Goal: Task Accomplishment & Management: Complete application form

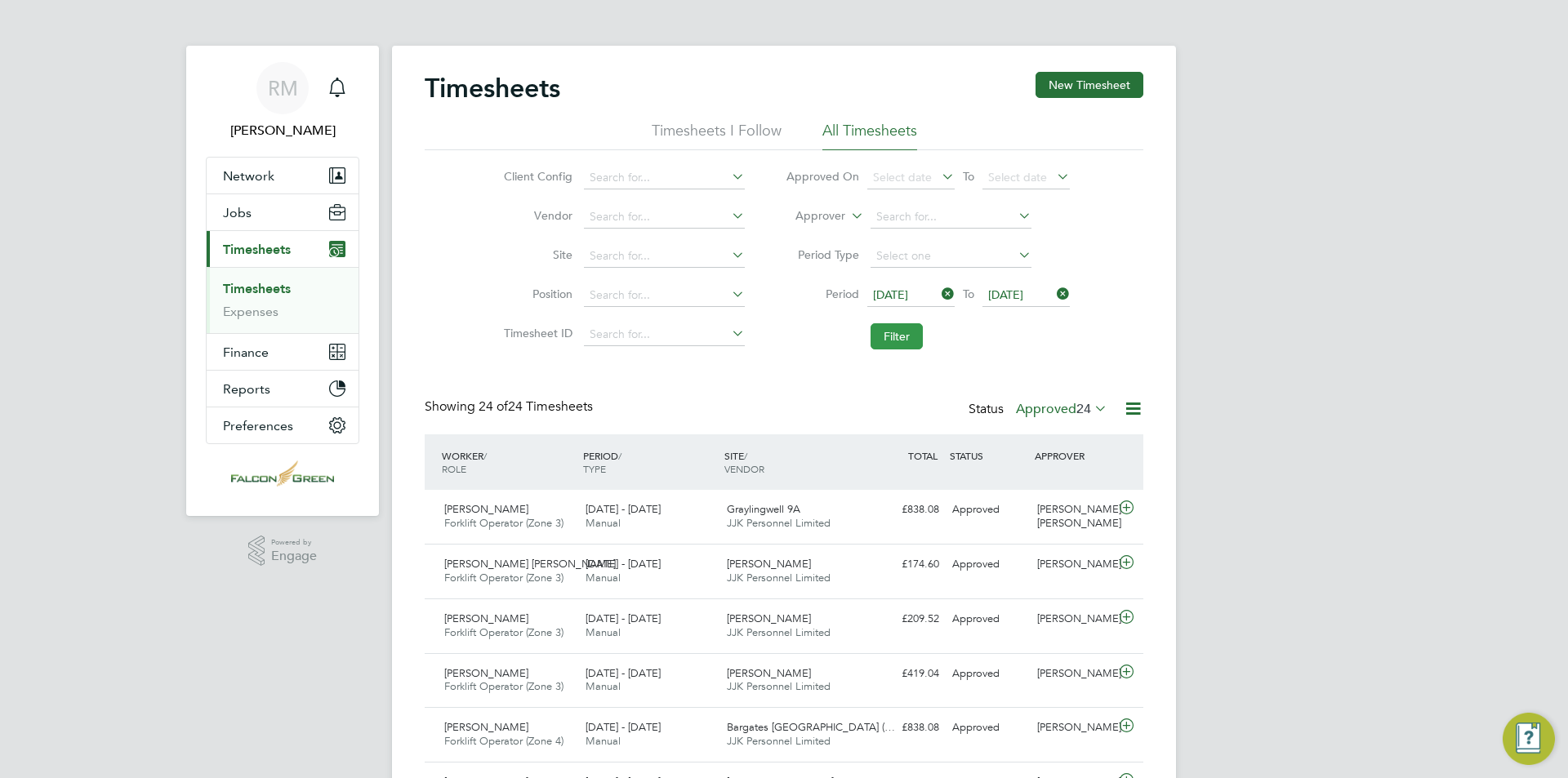
click at [896, 326] on button "Filter" at bounding box center [896, 337] width 52 height 26
click at [885, 339] on button "Filter" at bounding box center [896, 337] width 52 height 26
click at [904, 338] on button "Filter" at bounding box center [896, 337] width 52 height 26
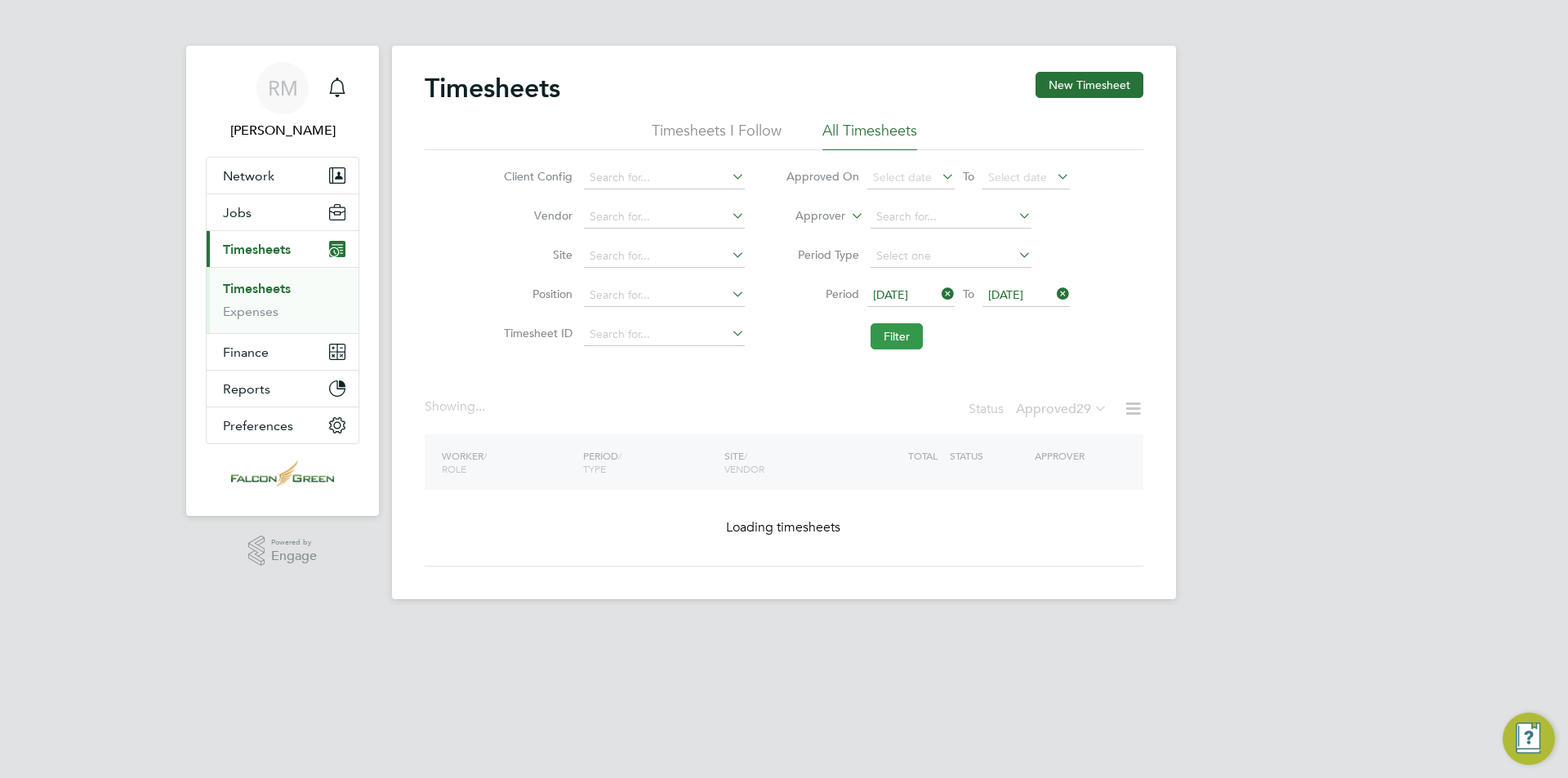
click at [904, 338] on button "Filter" at bounding box center [896, 337] width 52 height 26
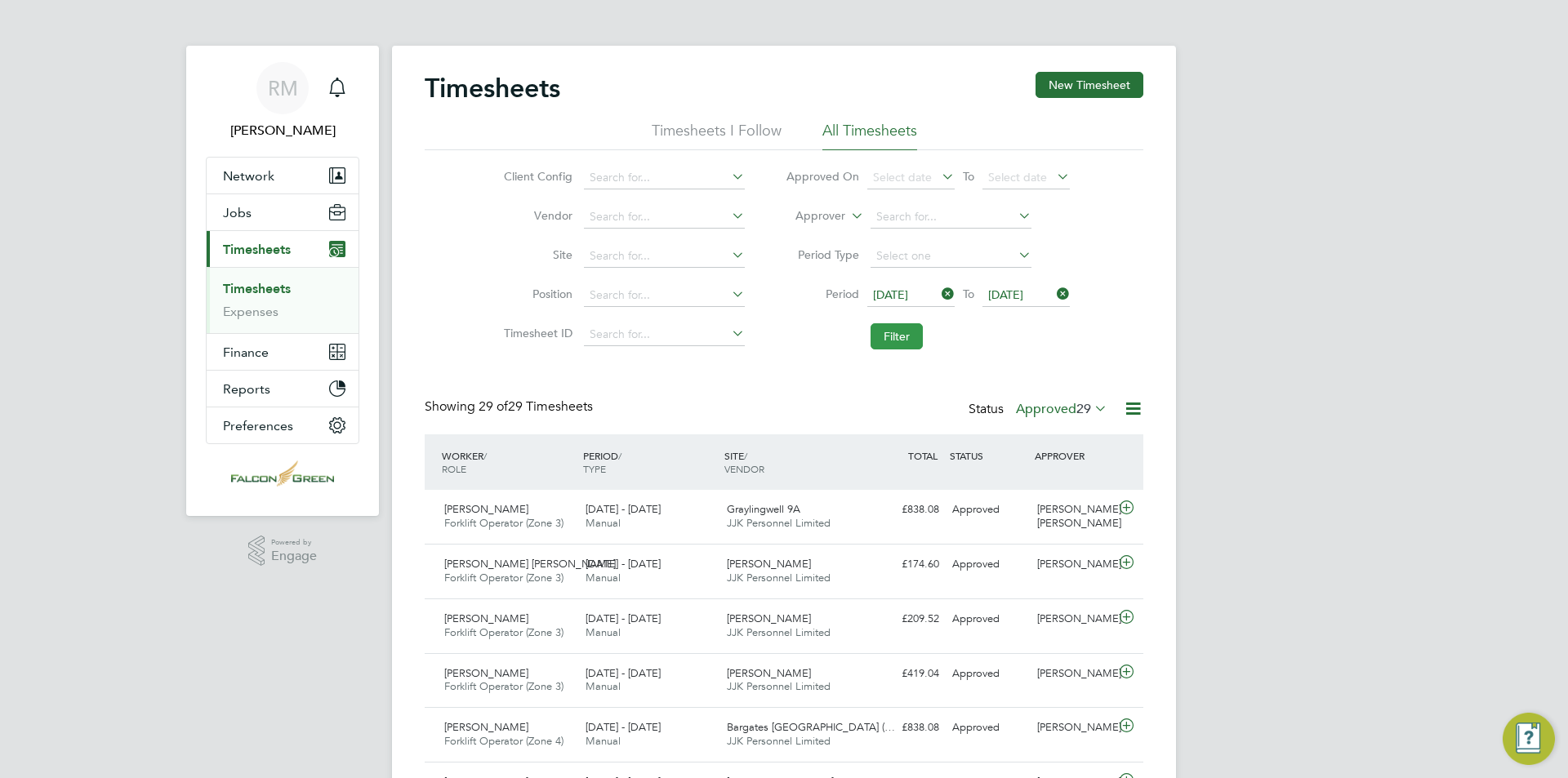
click at [904, 338] on button "Filter" at bounding box center [896, 337] width 52 height 26
click at [1077, 411] on span "29" at bounding box center [1083, 409] width 15 height 17
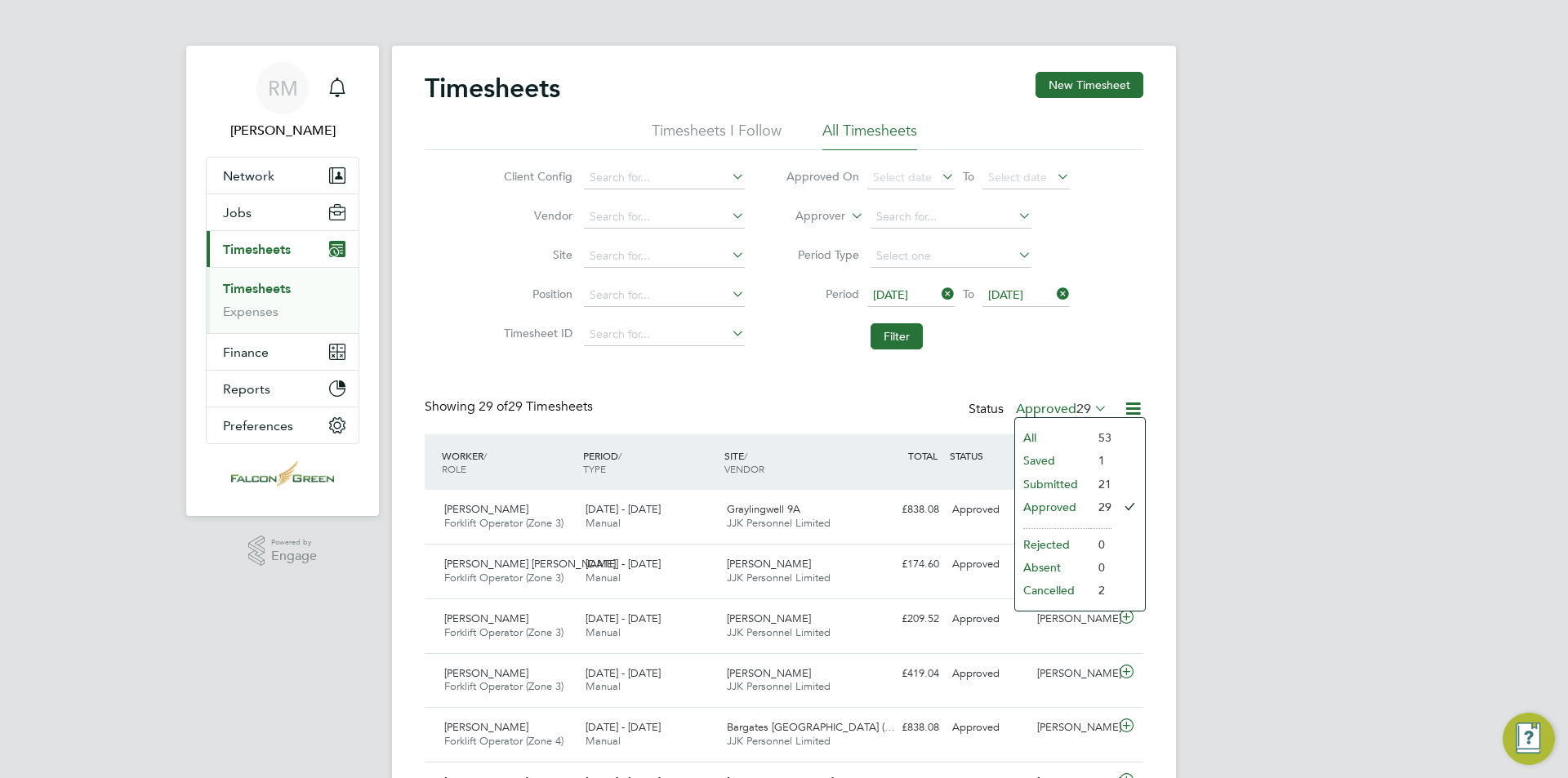
click at [1105, 459] on li "1" at bounding box center [1101, 461] width 21 height 23
click at [1059, 413] on label "Approved 29" at bounding box center [1061, 409] width 92 height 17
click at [1043, 459] on li "Saved" at bounding box center [1053, 461] width 75 height 23
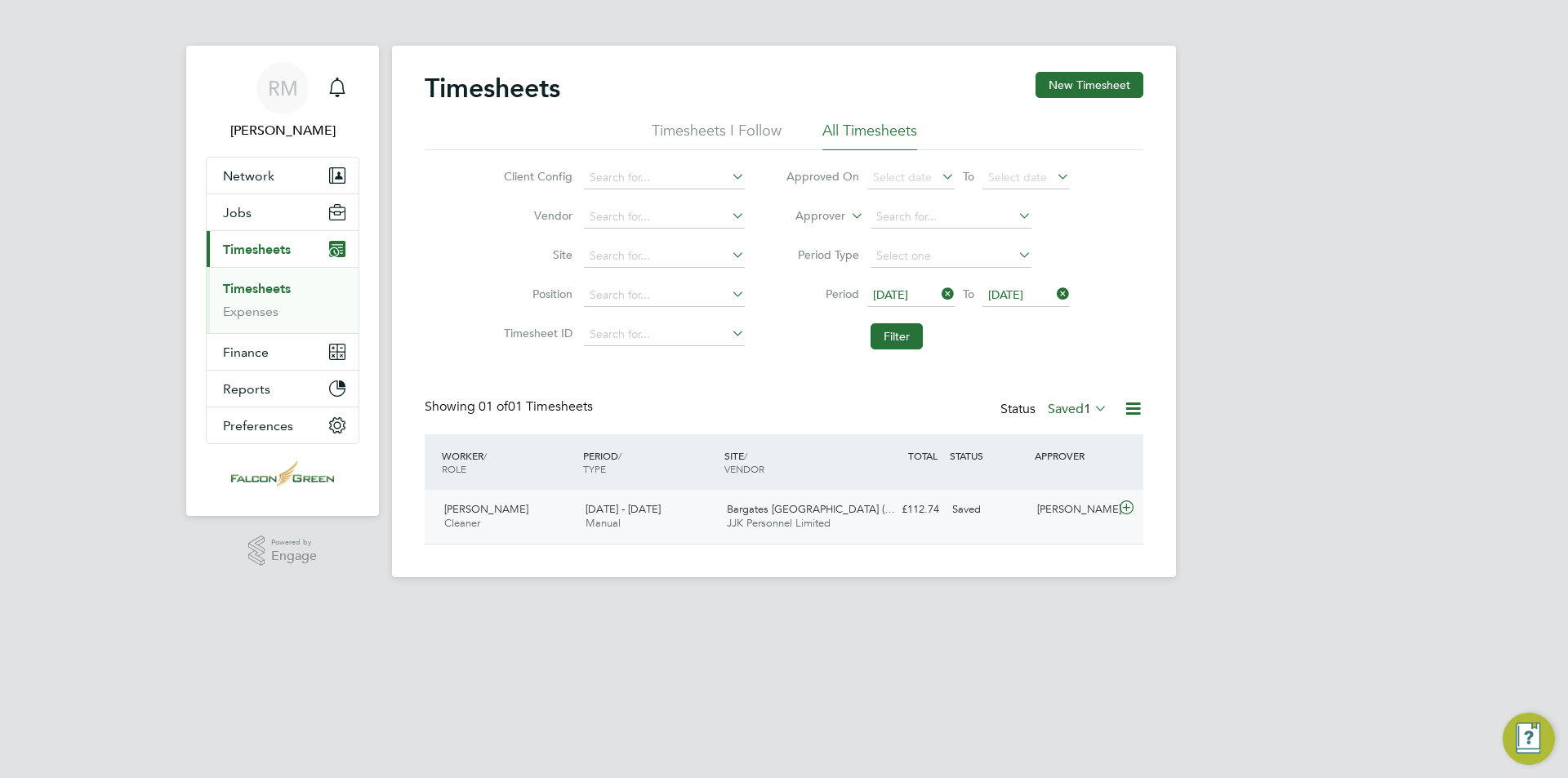
click at [780, 512] on span "Bargates [GEOGRAPHIC_DATA] (…" at bounding box center [810, 509] width 168 height 14
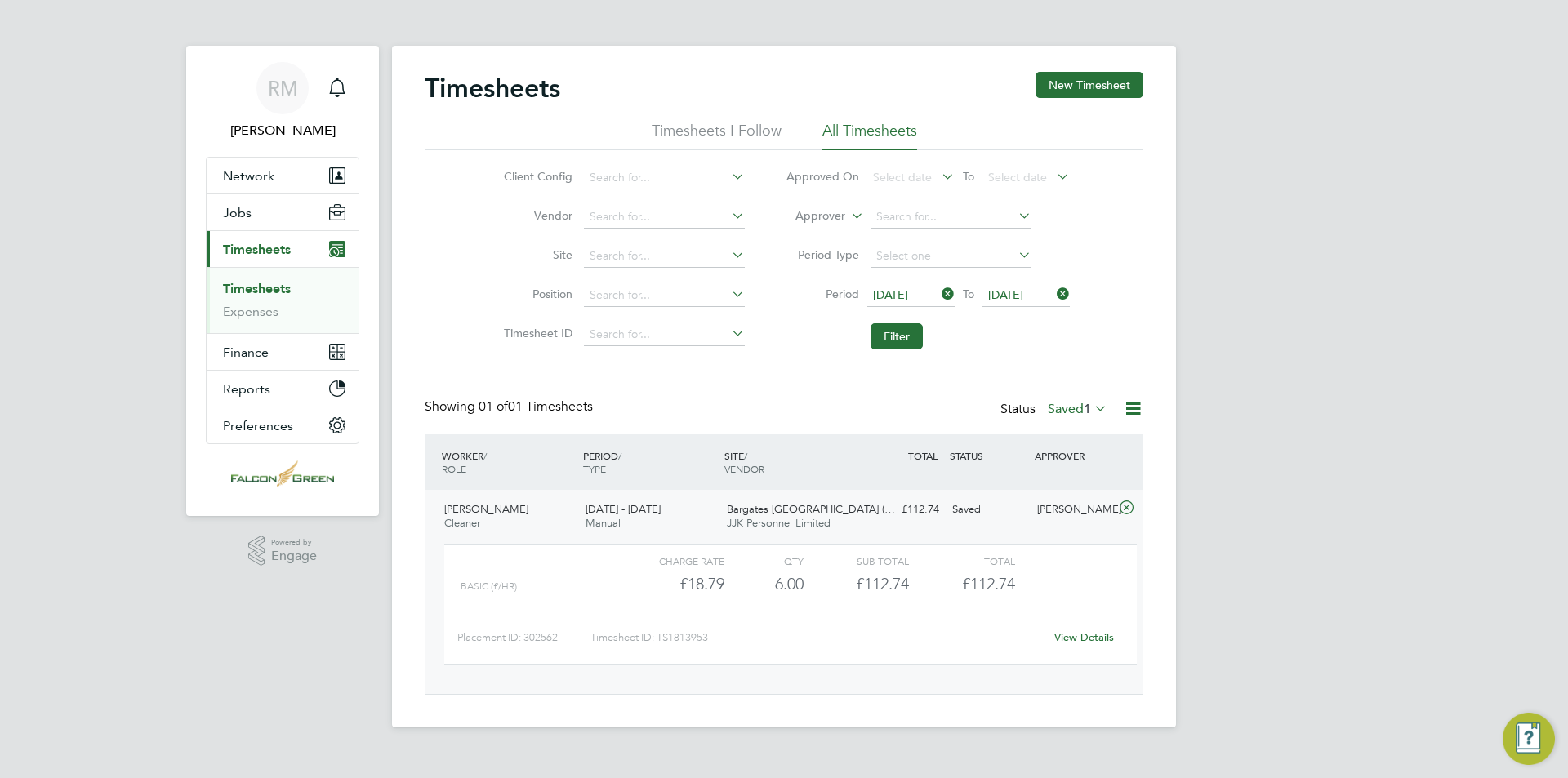
click at [1072, 640] on link "View Details" at bounding box center [1084, 638] width 59 height 14
click at [1089, 403] on span "1" at bounding box center [1087, 409] width 7 height 17
click at [1052, 484] on li "Submitted" at bounding box center [1069, 484] width 75 height 23
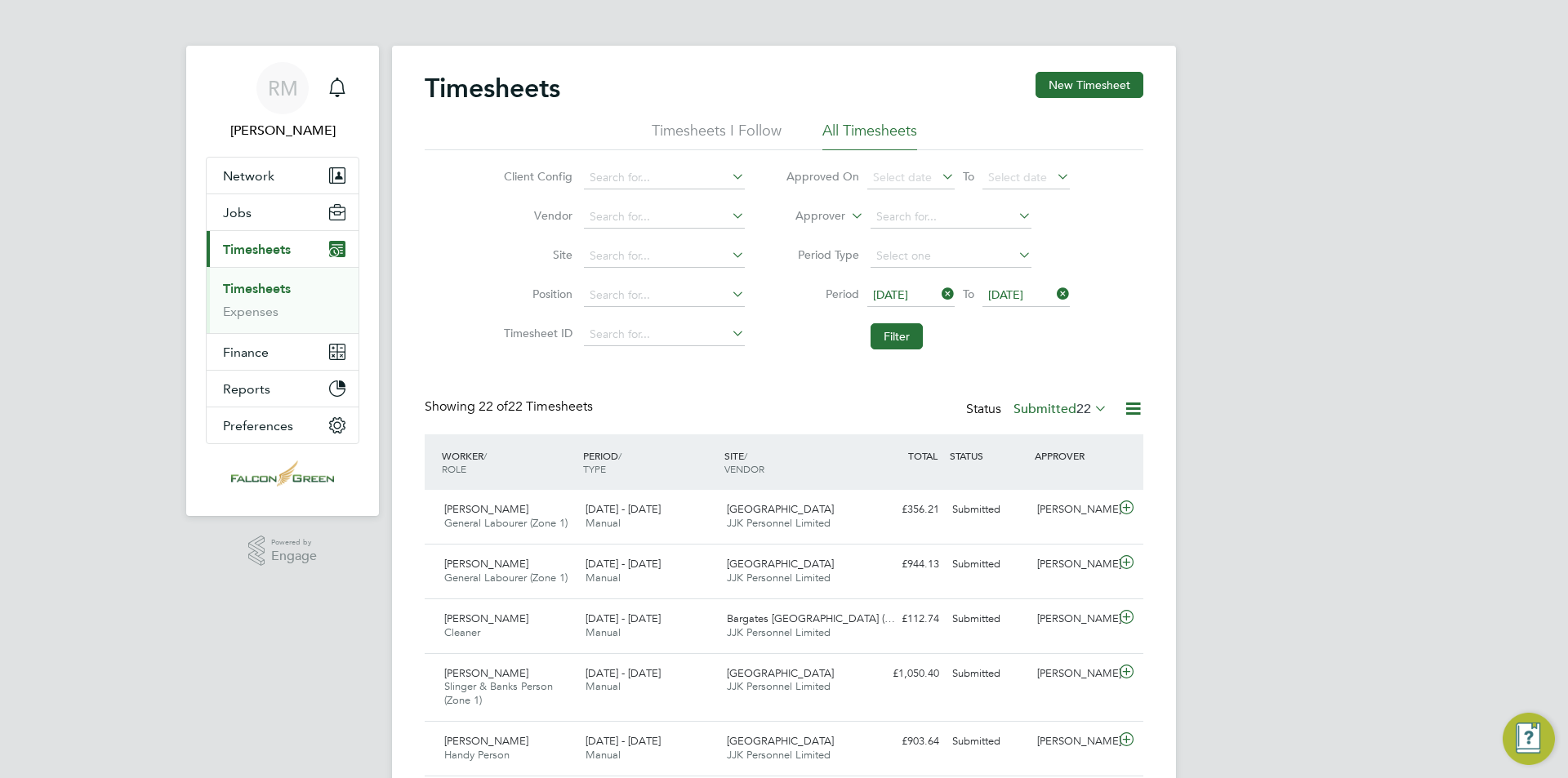
click at [1034, 406] on label "Submitted 22" at bounding box center [1060, 409] width 94 height 17
click at [1036, 508] on li "Approved" at bounding box center [1052, 507] width 75 height 23
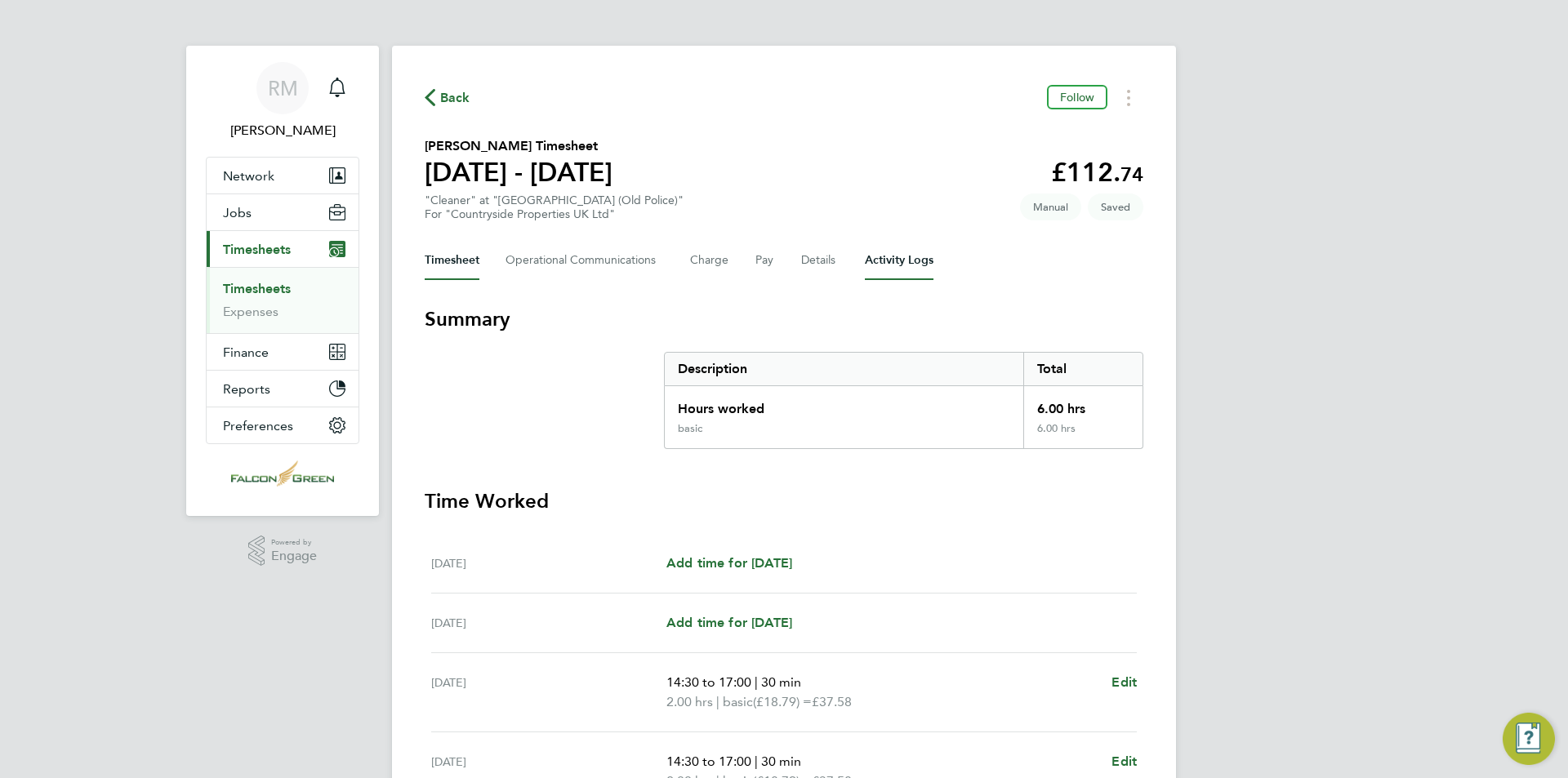
click at [902, 257] on Logs-tab "Activity Logs" at bounding box center [899, 260] width 69 height 39
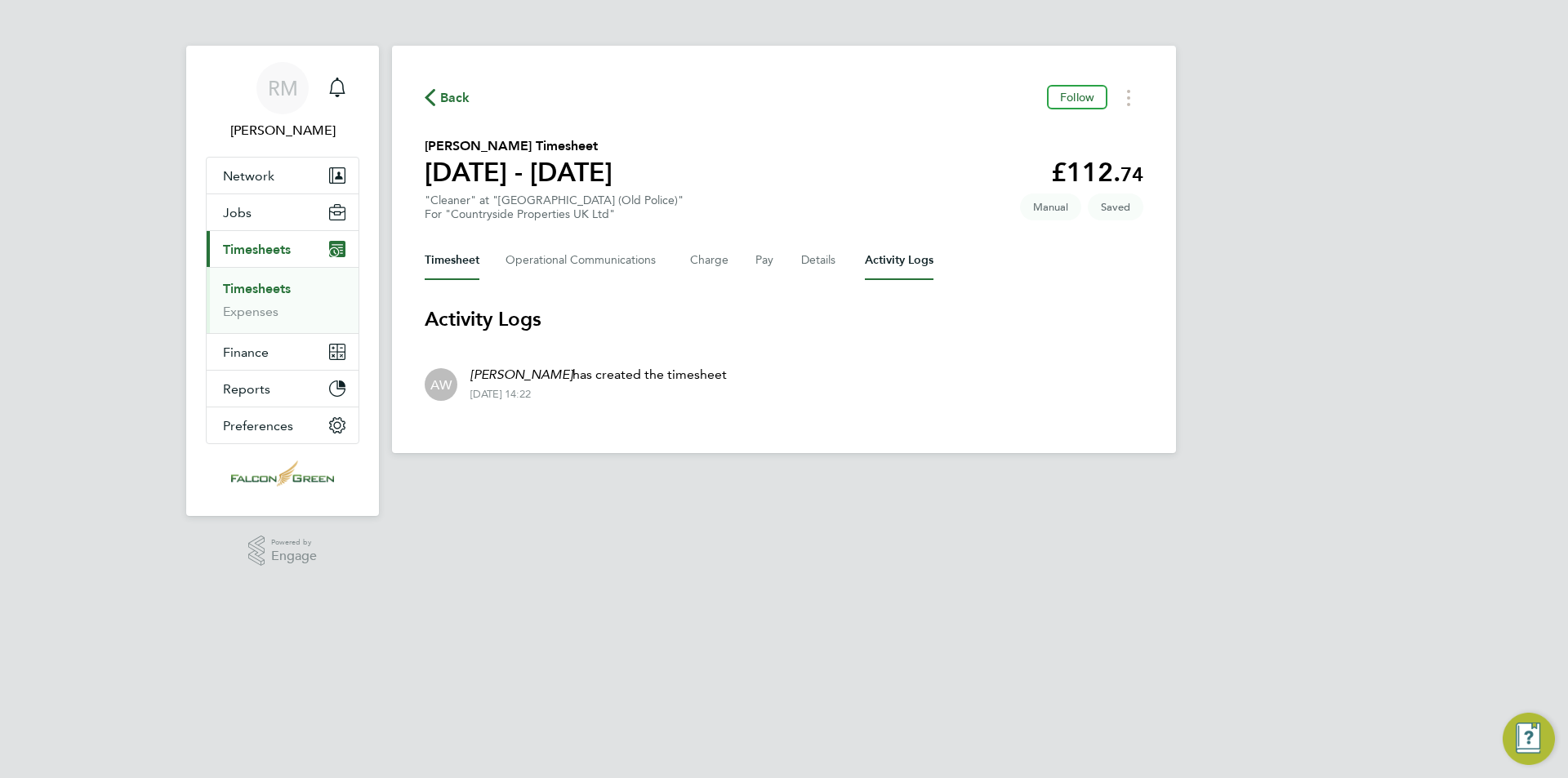
click at [458, 256] on button "Timesheet" at bounding box center [452, 260] width 55 height 39
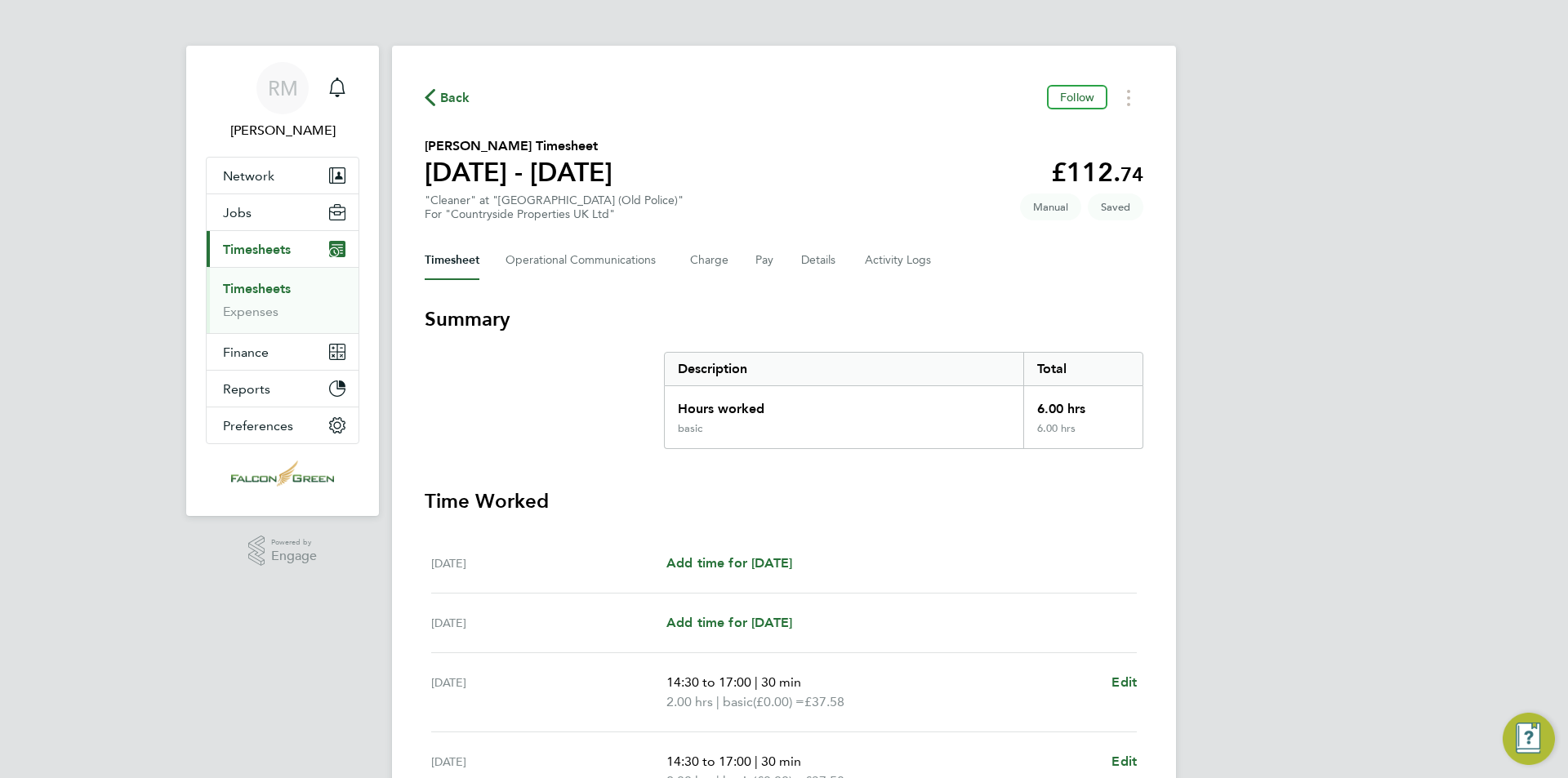
scroll to position [376, 0]
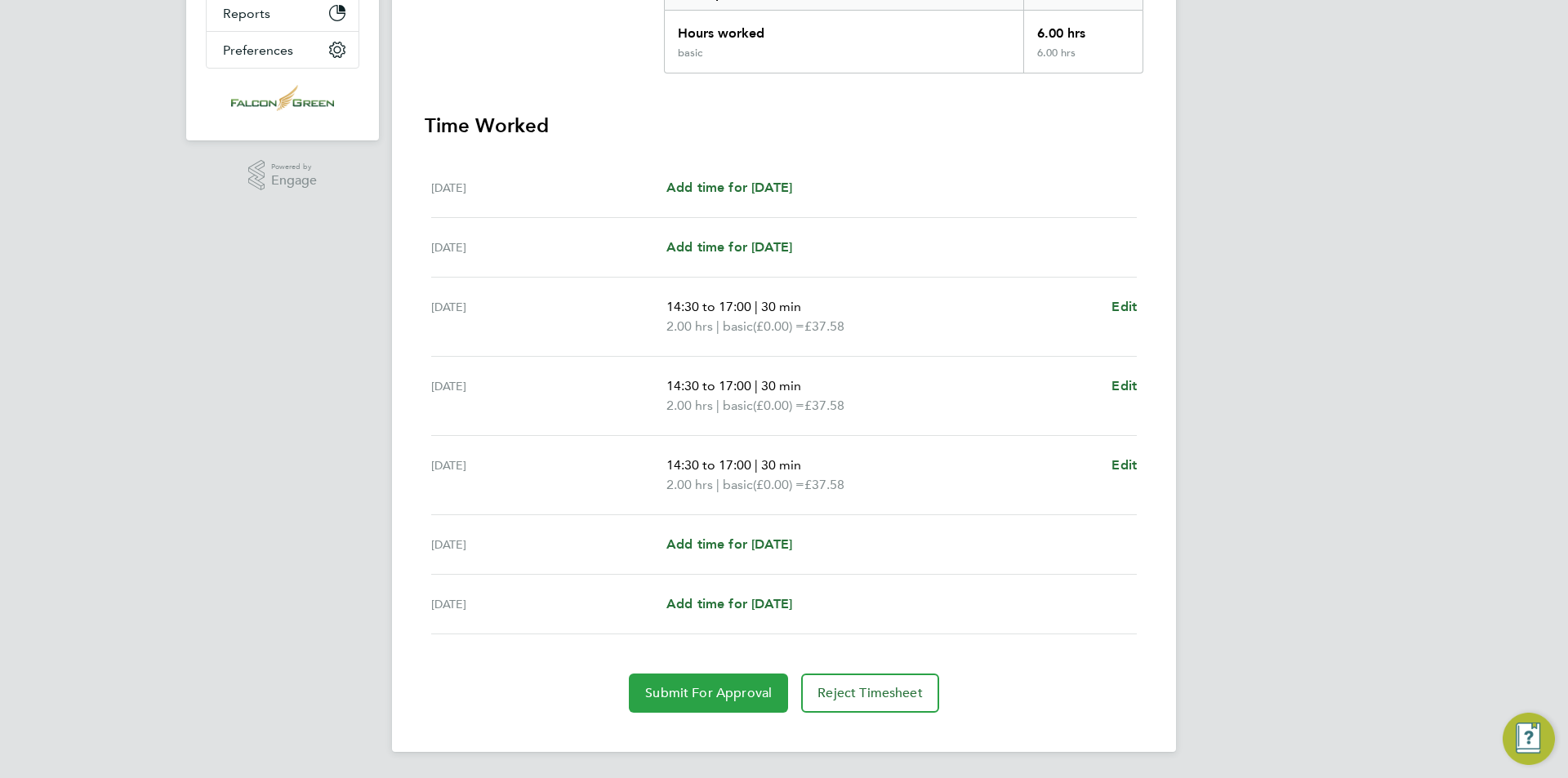
click at [699, 686] on span "Submit For Approval" at bounding box center [708, 693] width 126 height 17
